Goal: Task Accomplishment & Management: Use online tool/utility

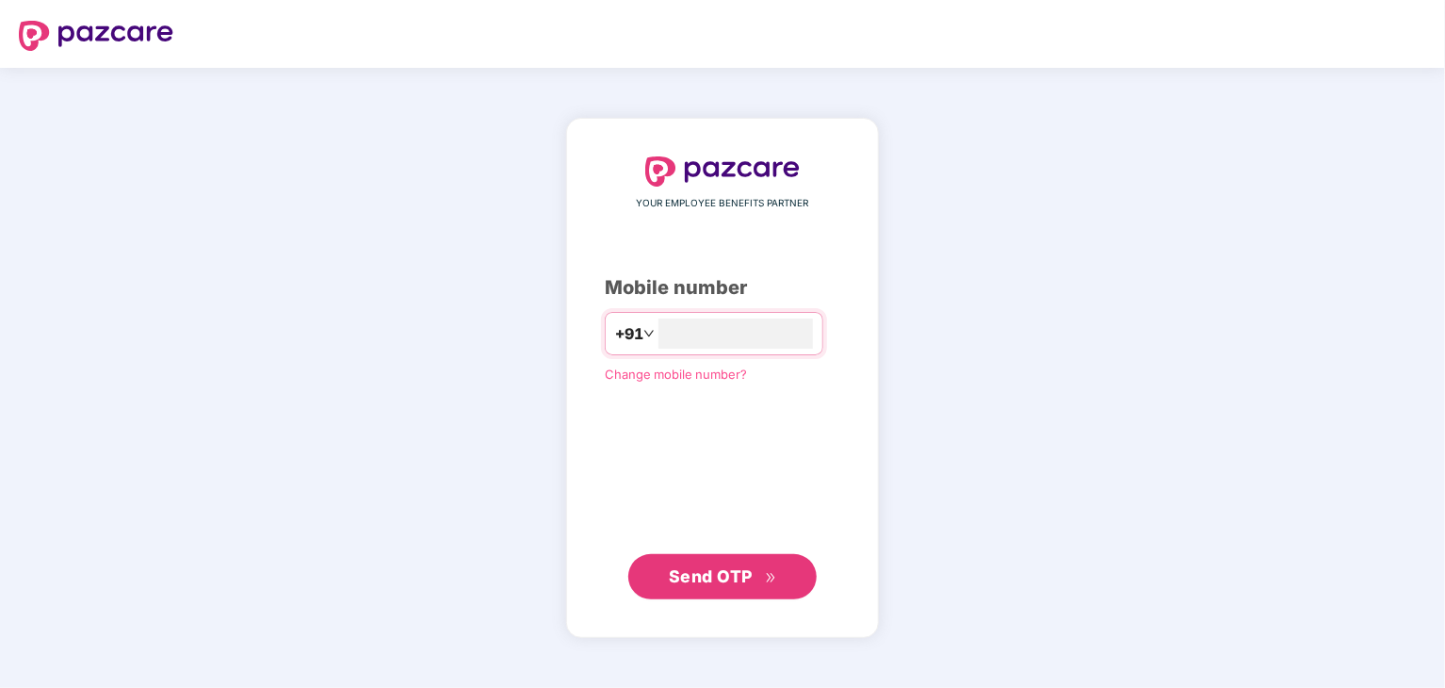
type input "**********"
click at [697, 566] on span "Send OTP" at bounding box center [711, 575] width 84 height 20
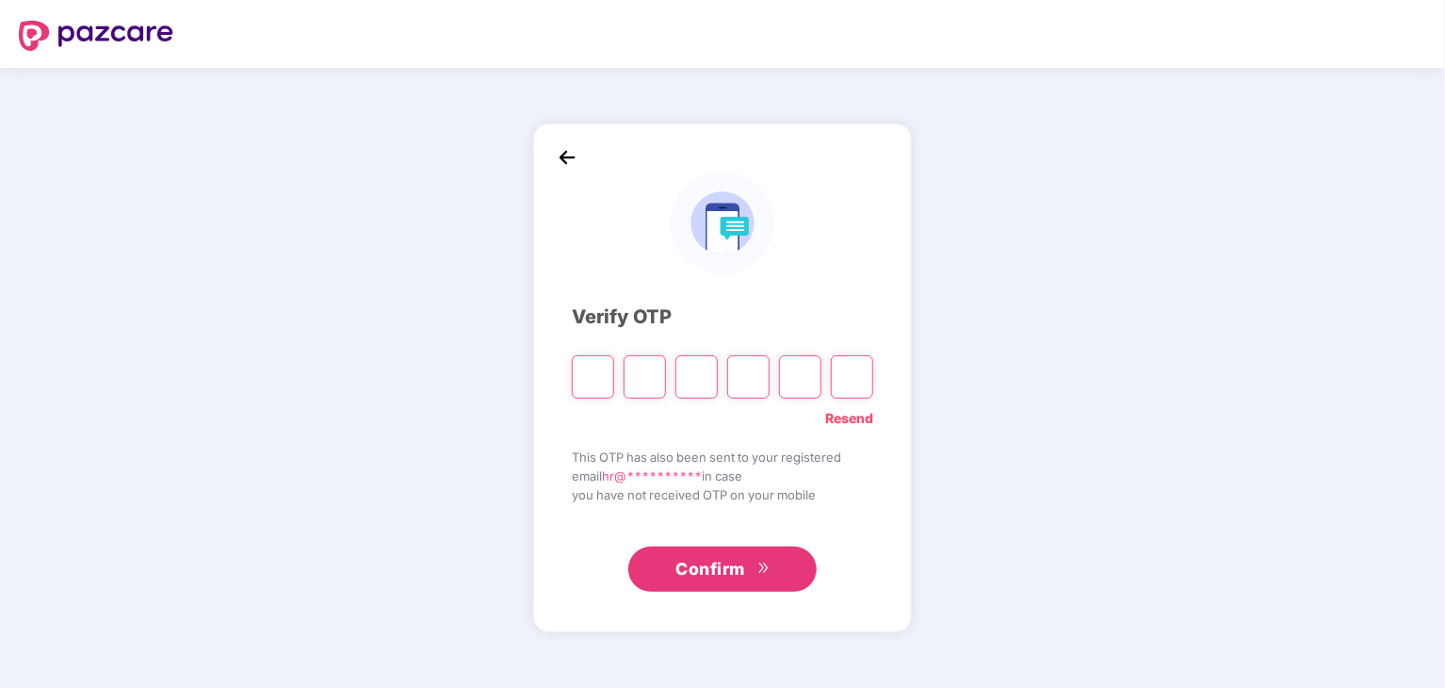
paste input "*"
type input "*"
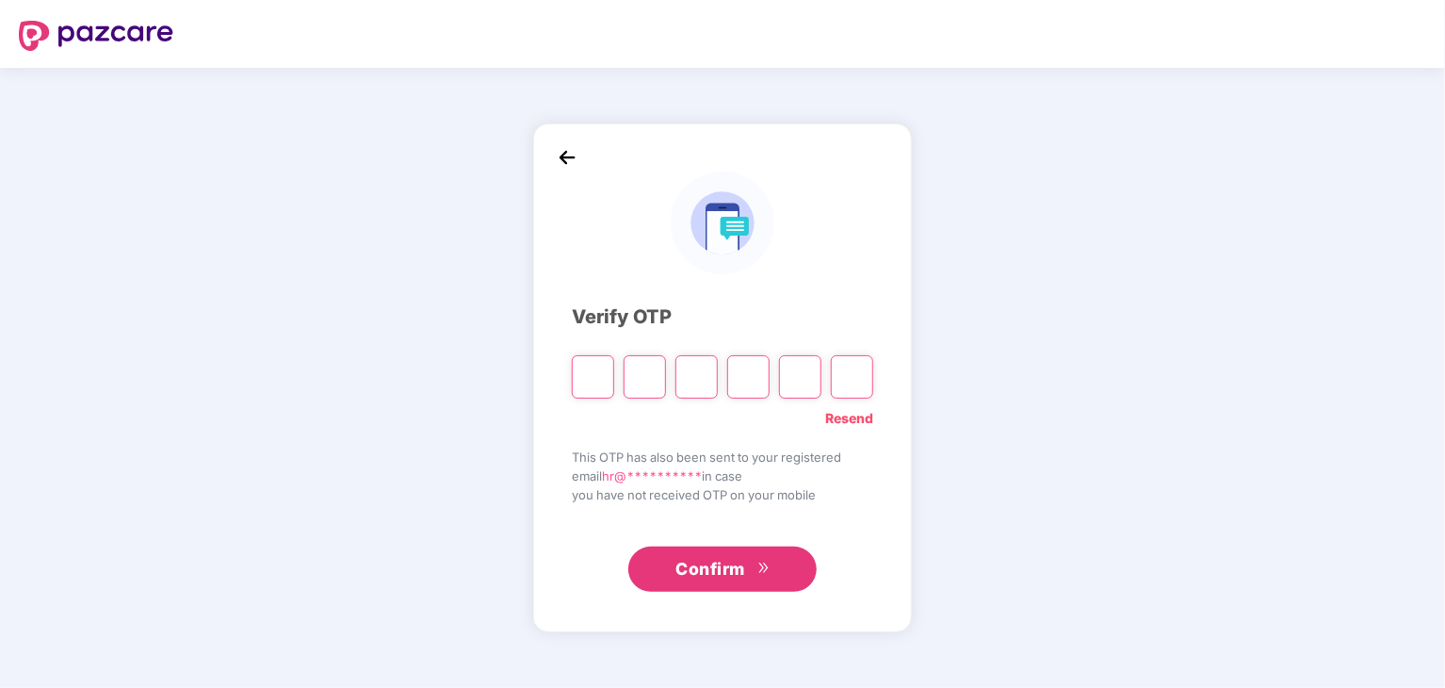
type input "*"
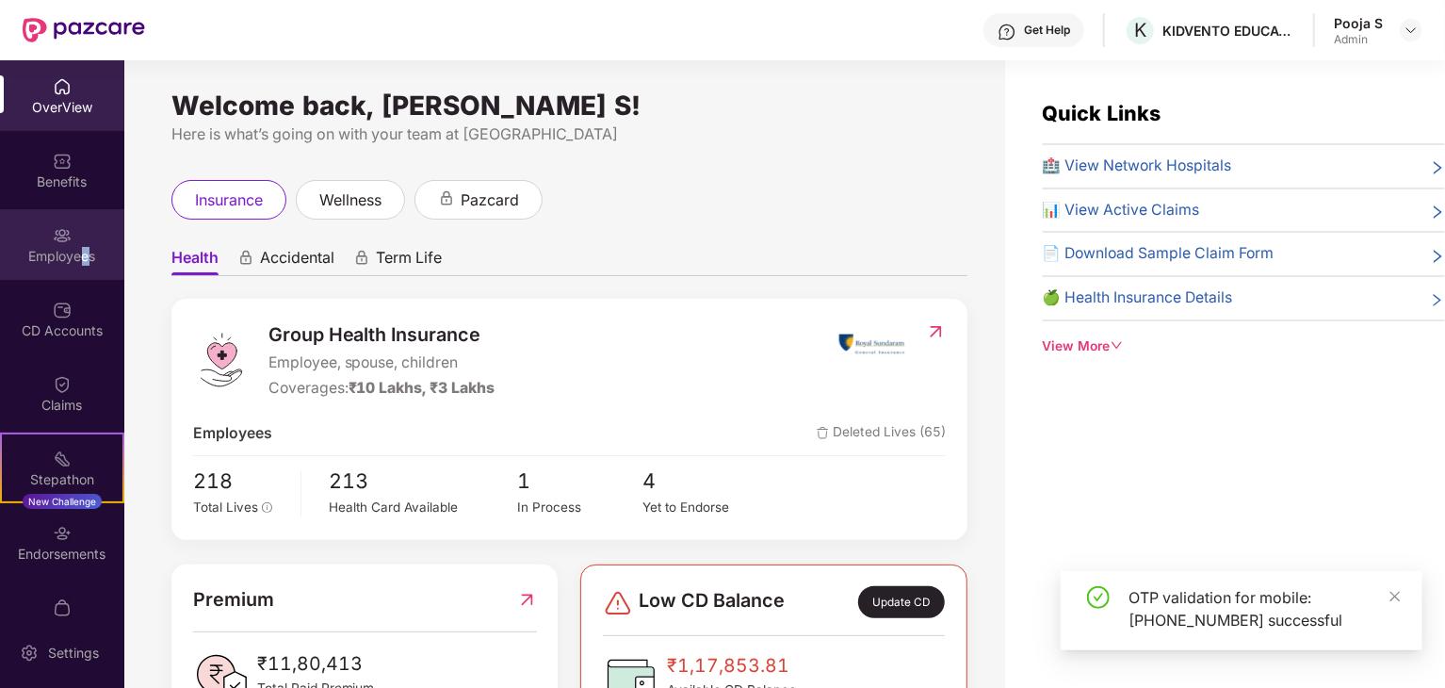
click at [83, 234] on div "Employees" at bounding box center [62, 244] width 124 height 71
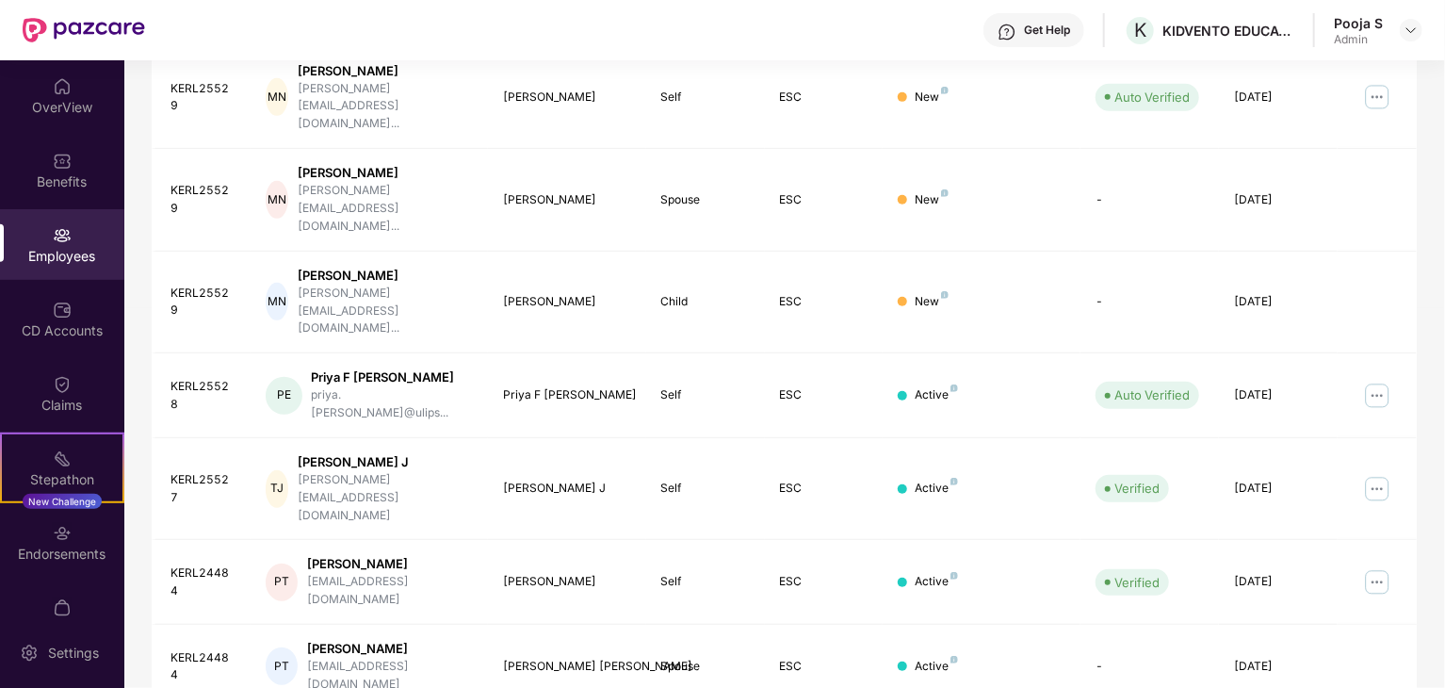
scroll to position [467, 0]
